Goal: Task Accomplishment & Management: Use online tool/utility

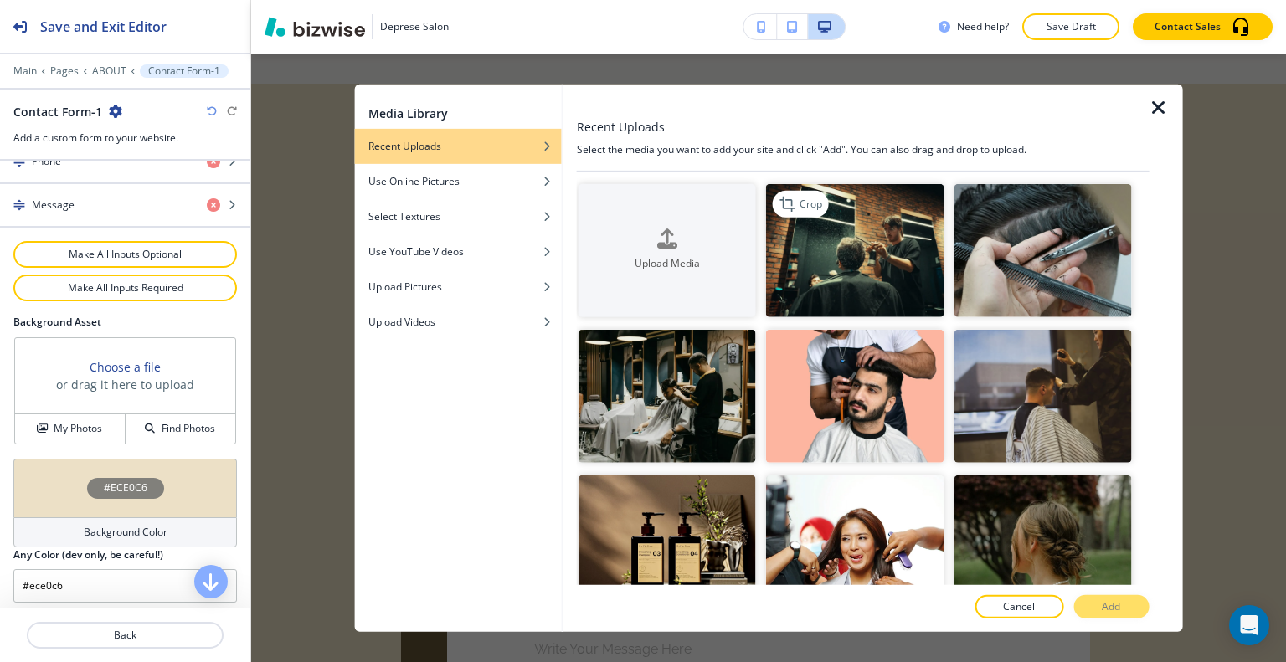
click at [896, 263] on img "button" at bounding box center [855, 249] width 178 height 133
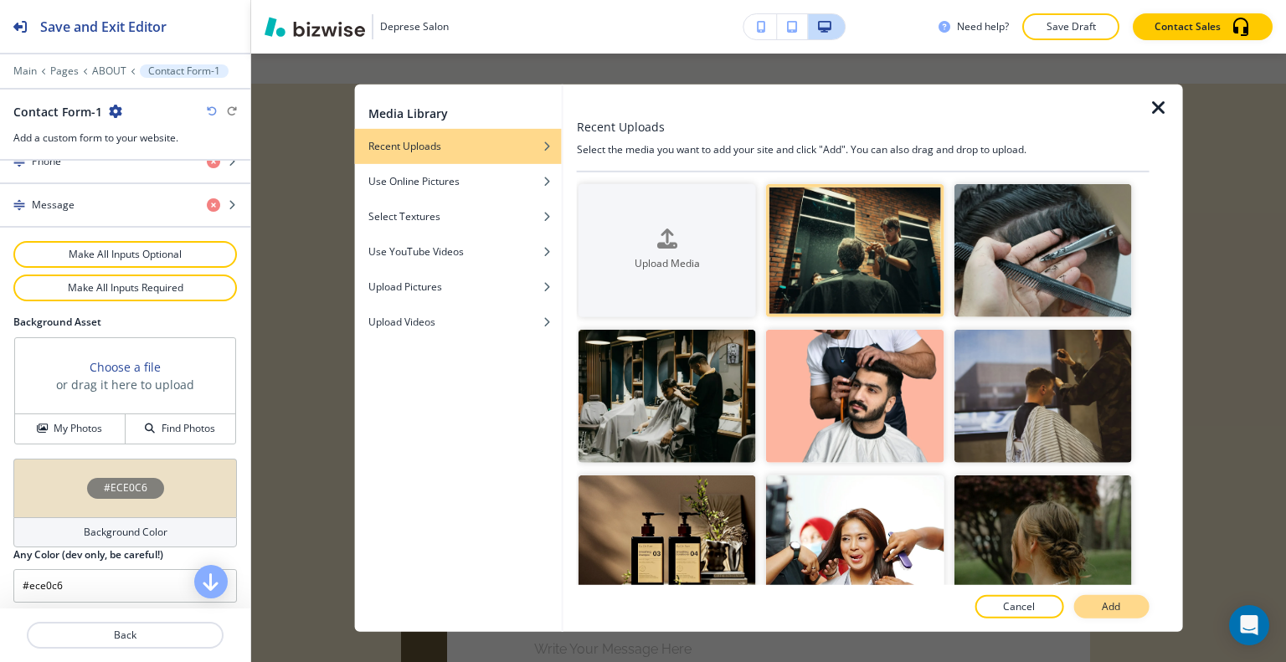
click at [1130, 611] on button "Add" at bounding box center [1110, 606] width 75 height 23
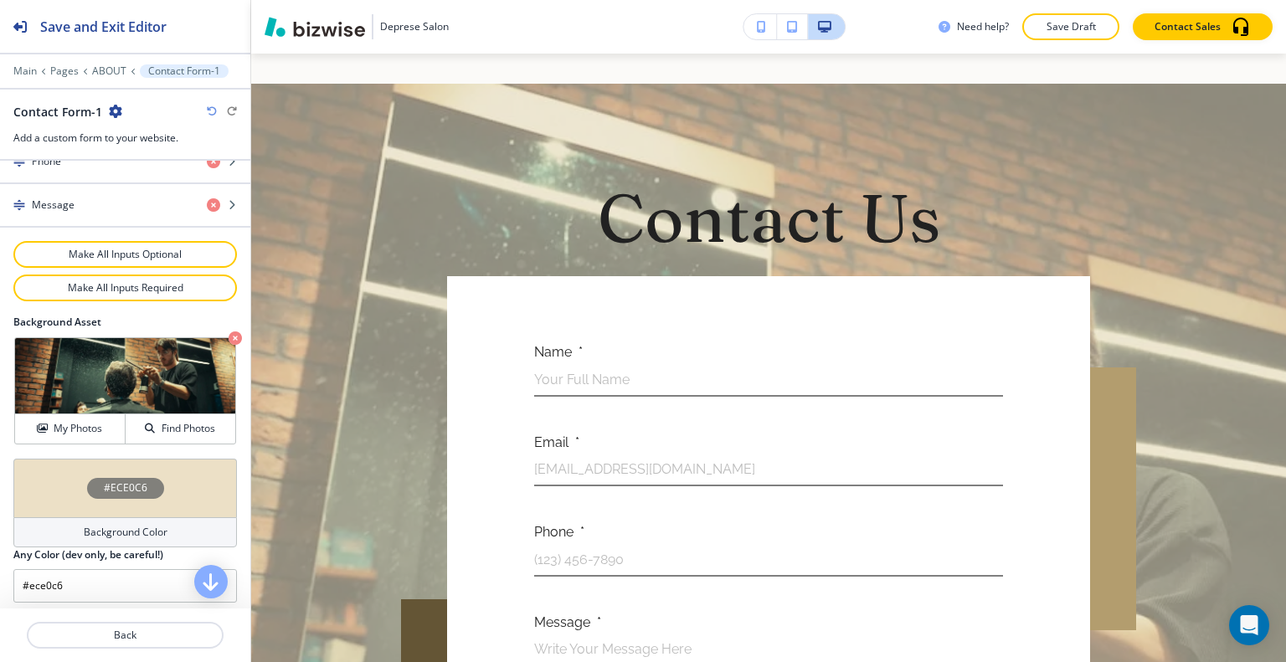
scroll to position [4211, 0]
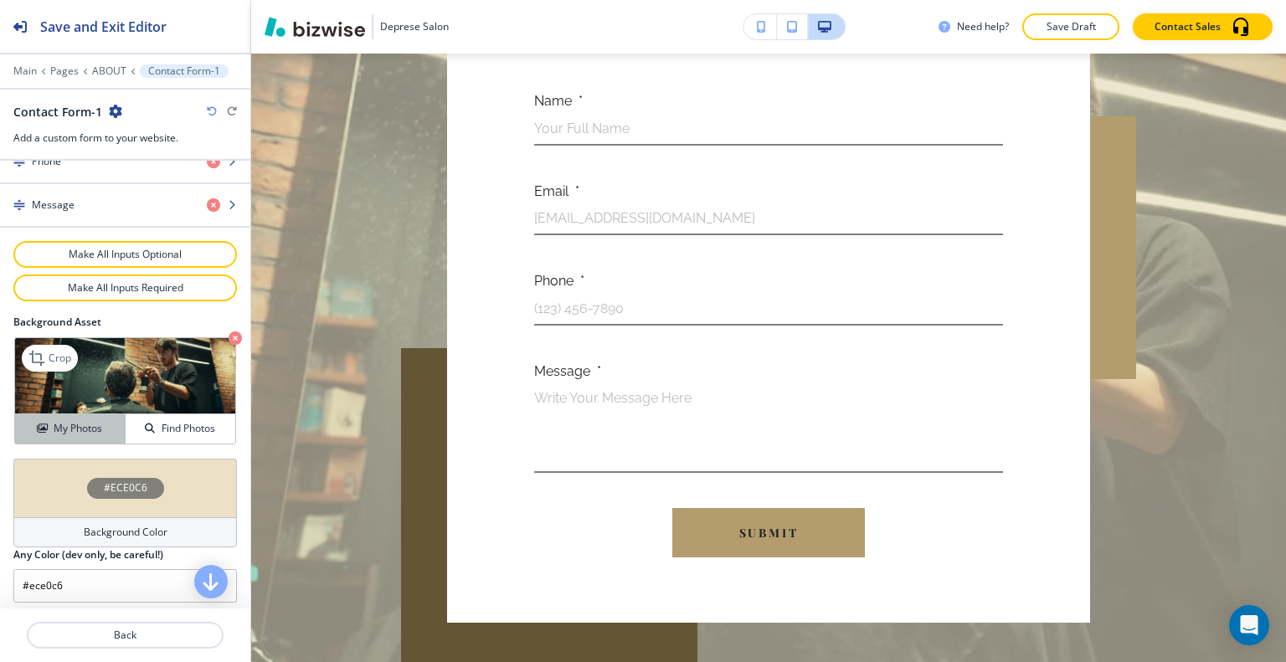
click at [74, 432] on button "My Photos" at bounding box center [70, 428] width 111 height 29
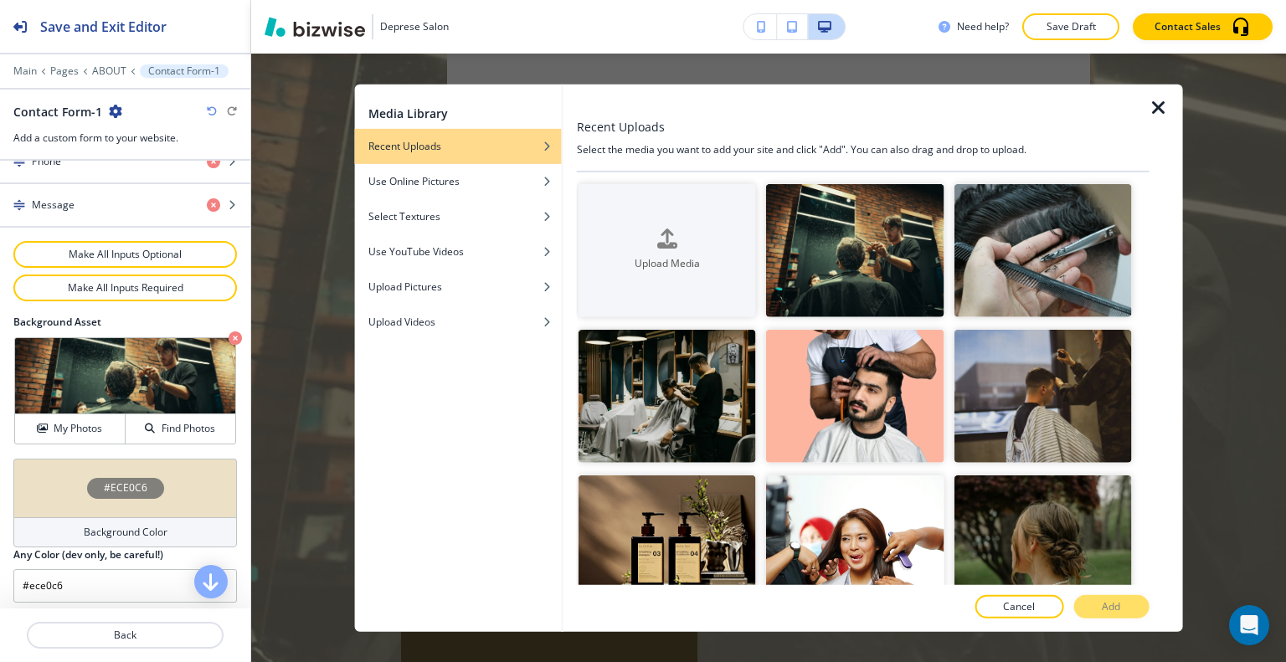
scroll to position [335, 0]
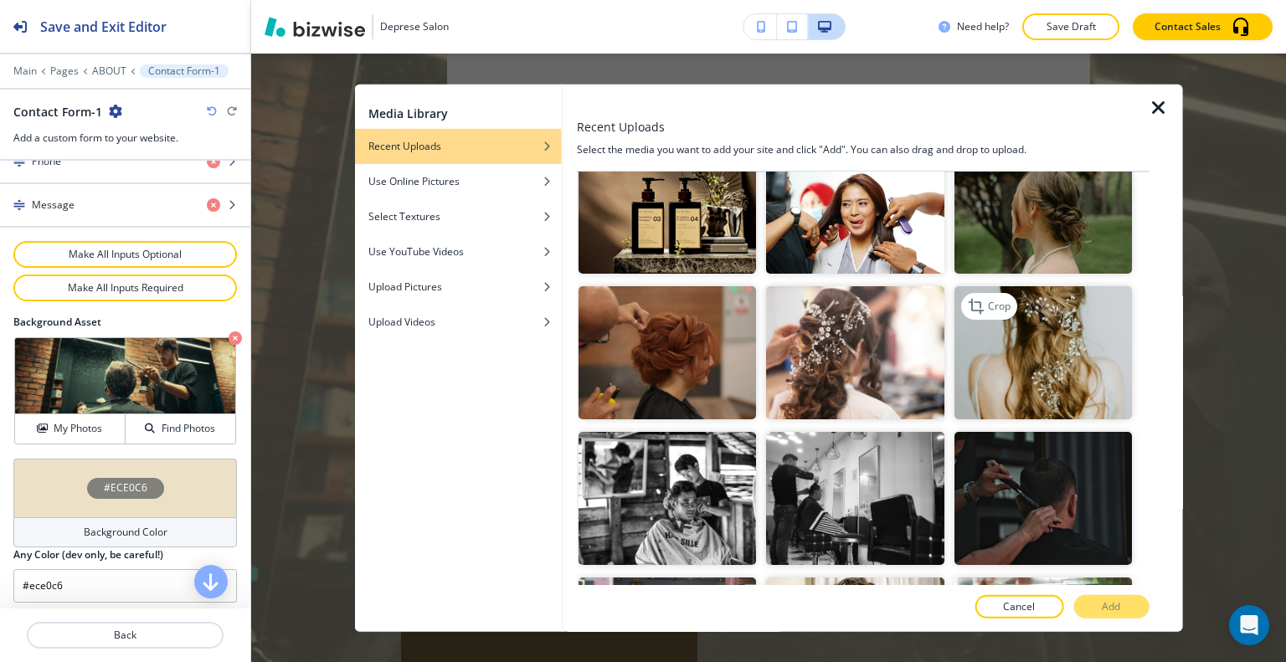
click at [1045, 356] on img "button" at bounding box center [1043, 352] width 178 height 133
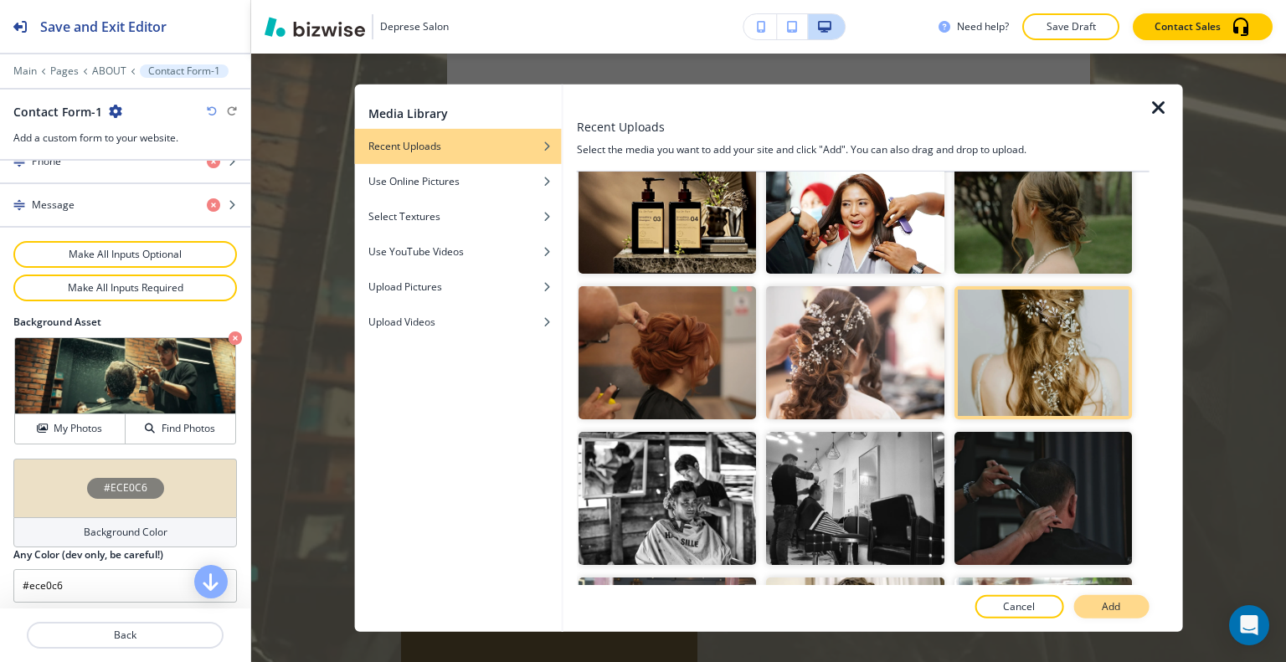
click at [1126, 605] on button "Add" at bounding box center [1110, 606] width 75 height 23
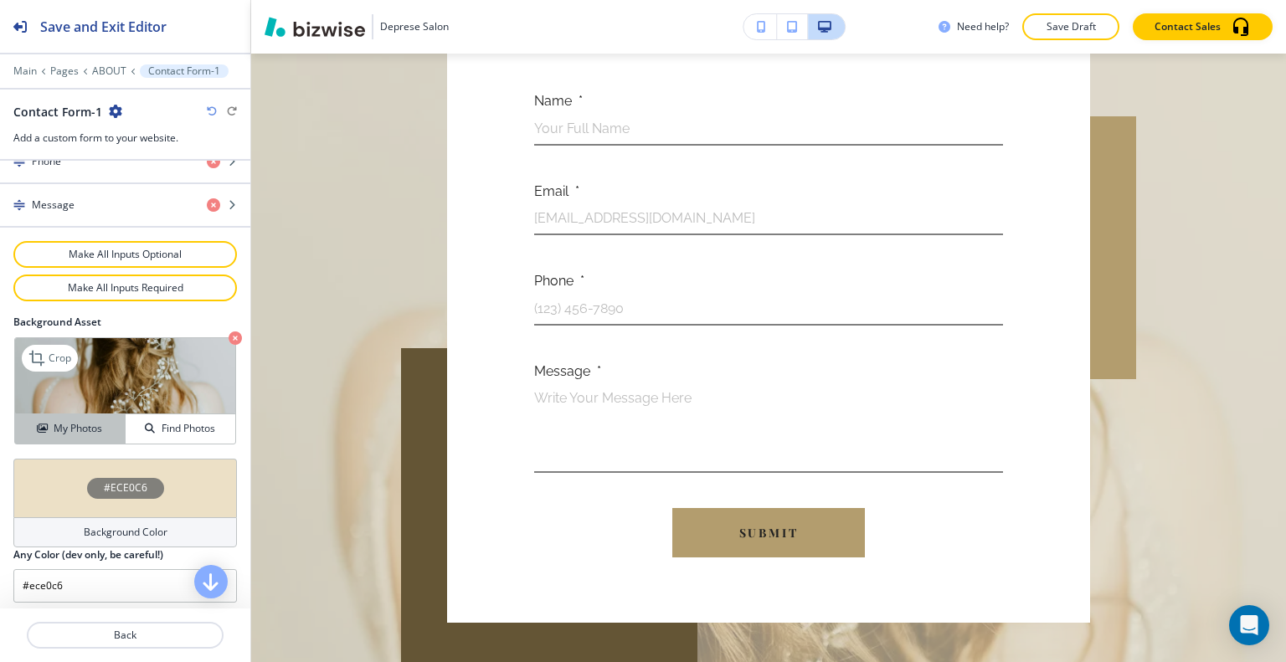
click at [64, 421] on h4 "My Photos" at bounding box center [78, 428] width 49 height 15
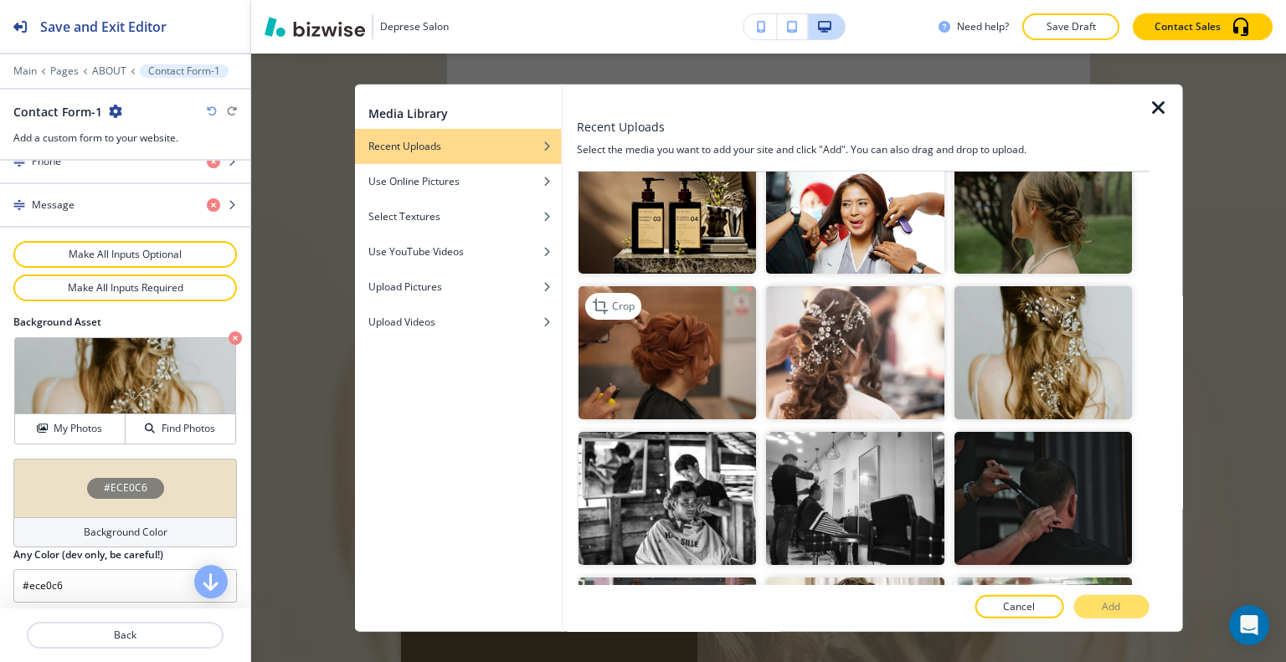
scroll to position [502, 0]
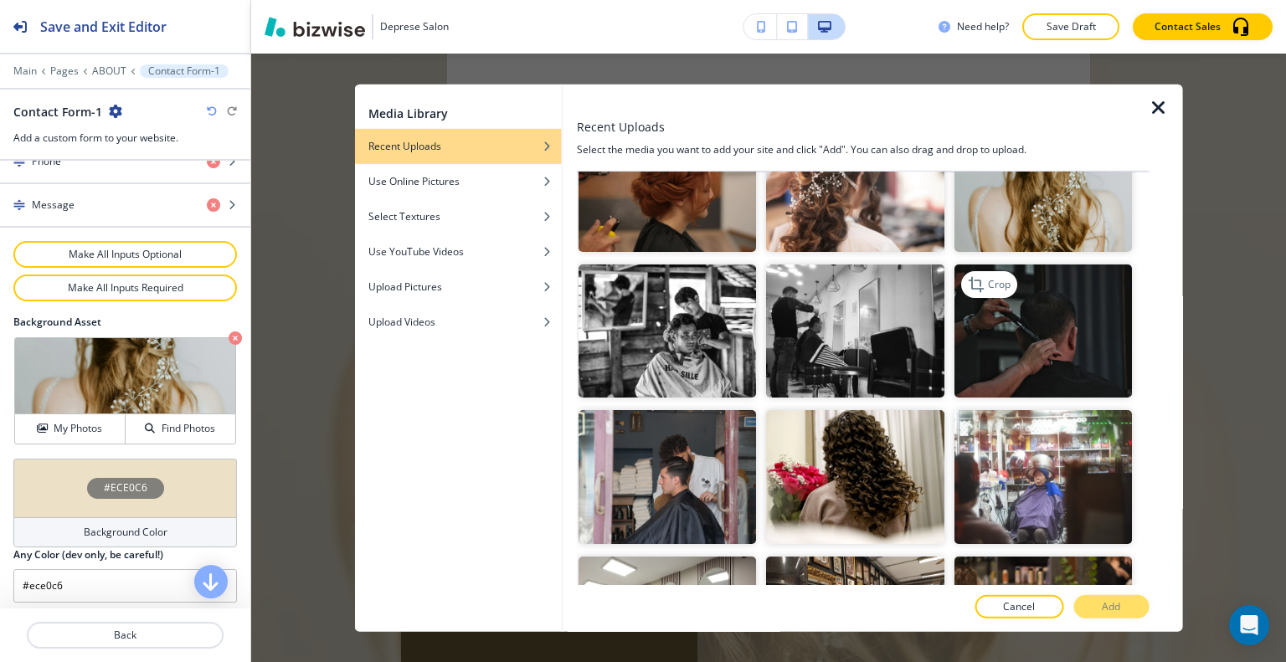
click at [1044, 328] on img "button" at bounding box center [1043, 331] width 178 height 133
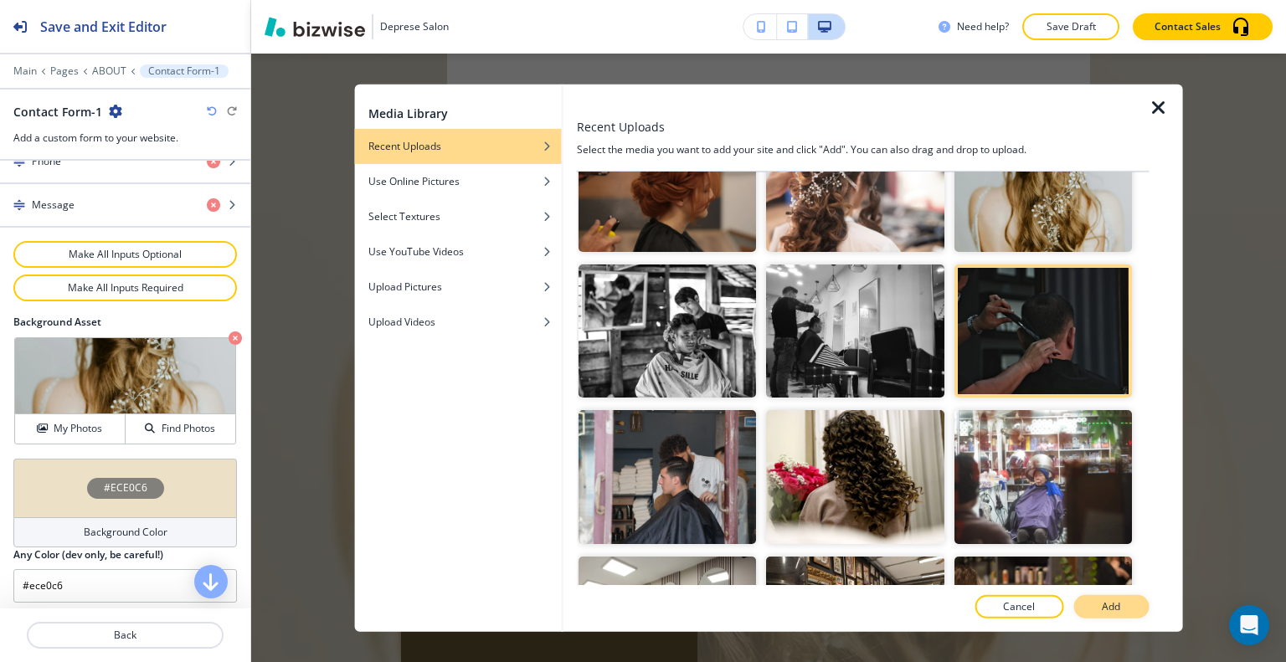
click at [1143, 605] on button "Add" at bounding box center [1110, 606] width 75 height 23
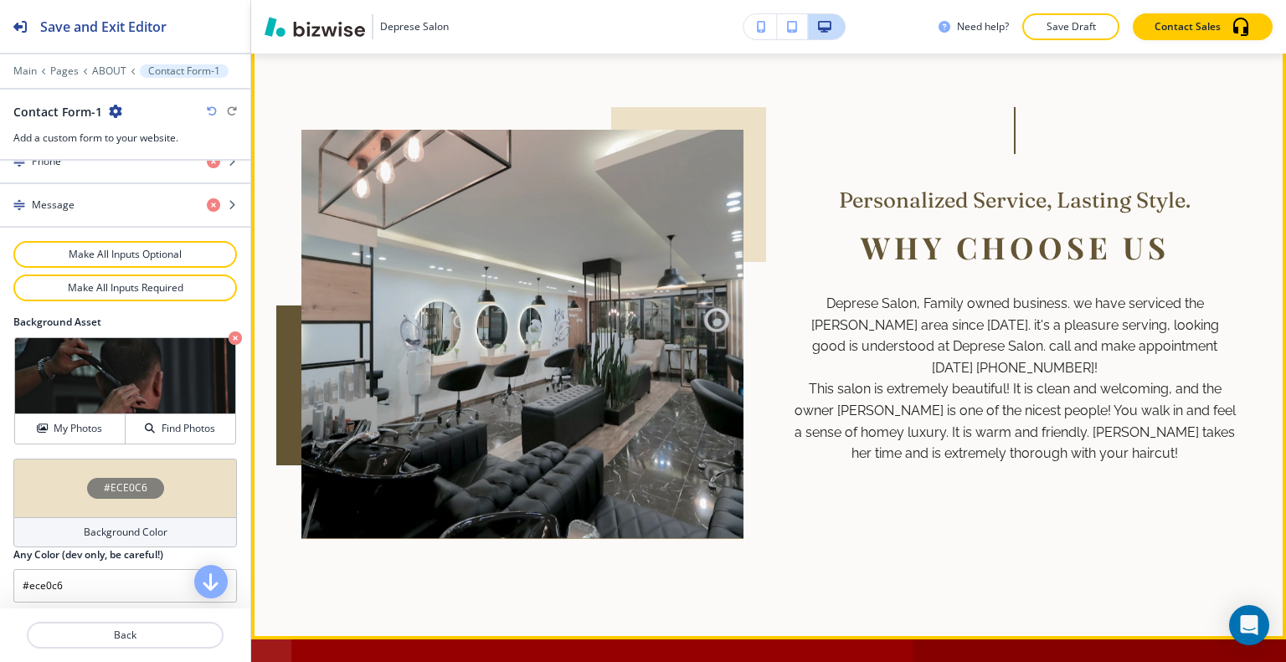
scroll to position [4639, 0]
